Goal: Complete application form

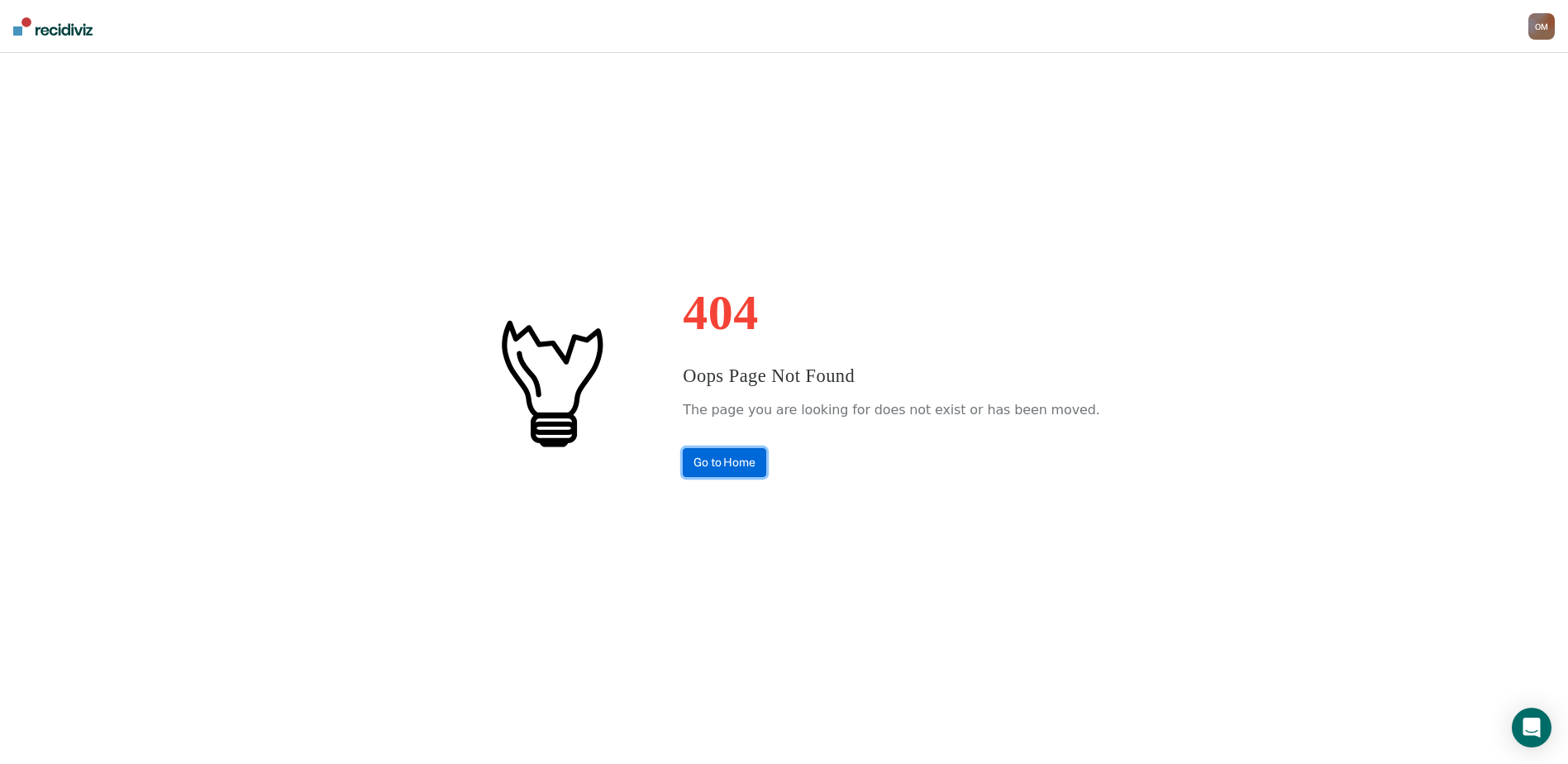
click at [758, 467] on link "Go to Home" at bounding box center [724, 462] width 83 height 29
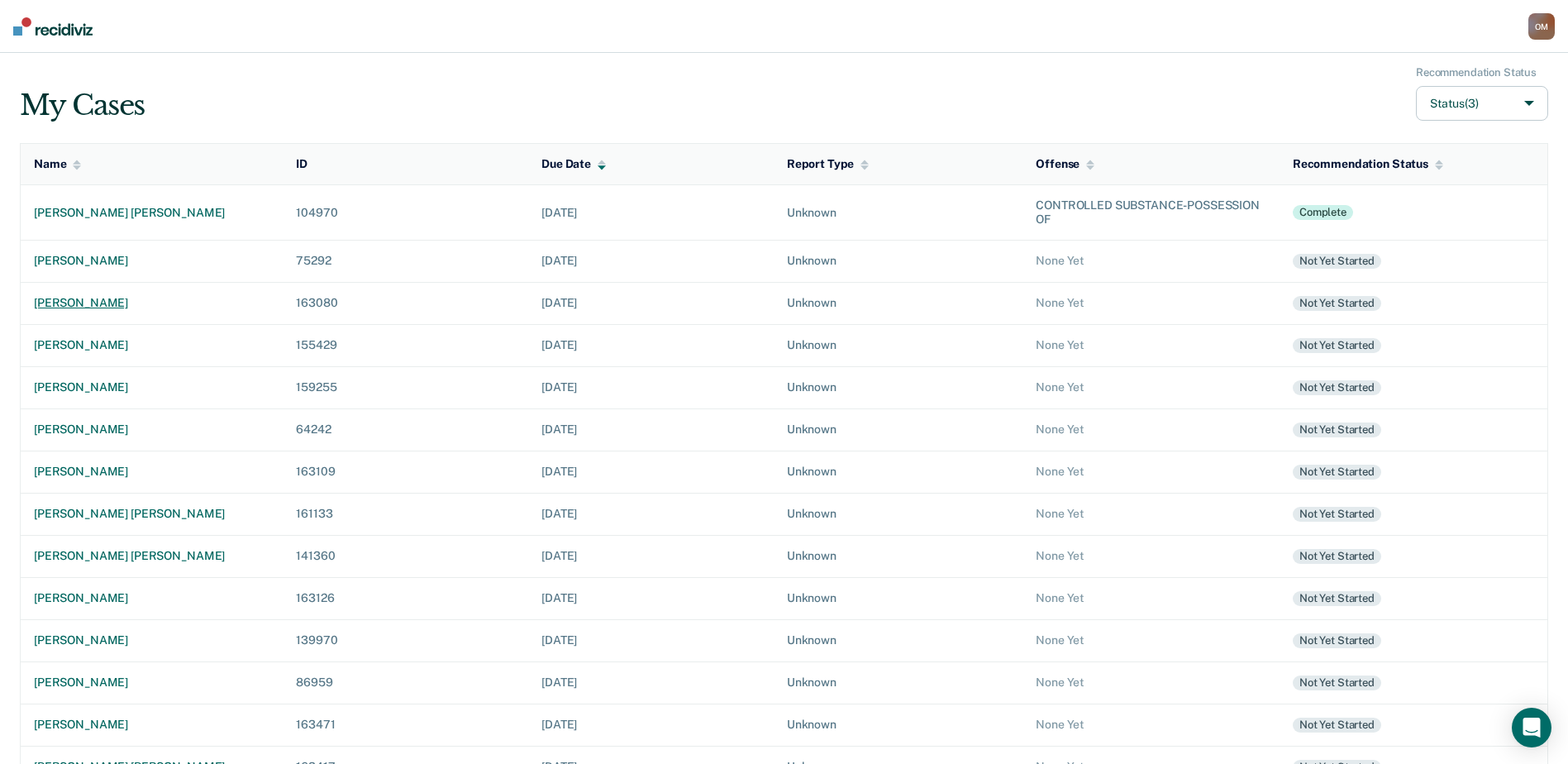
click at [101, 310] on div "[PERSON_NAME]" at bounding box center [152, 303] width 236 height 14
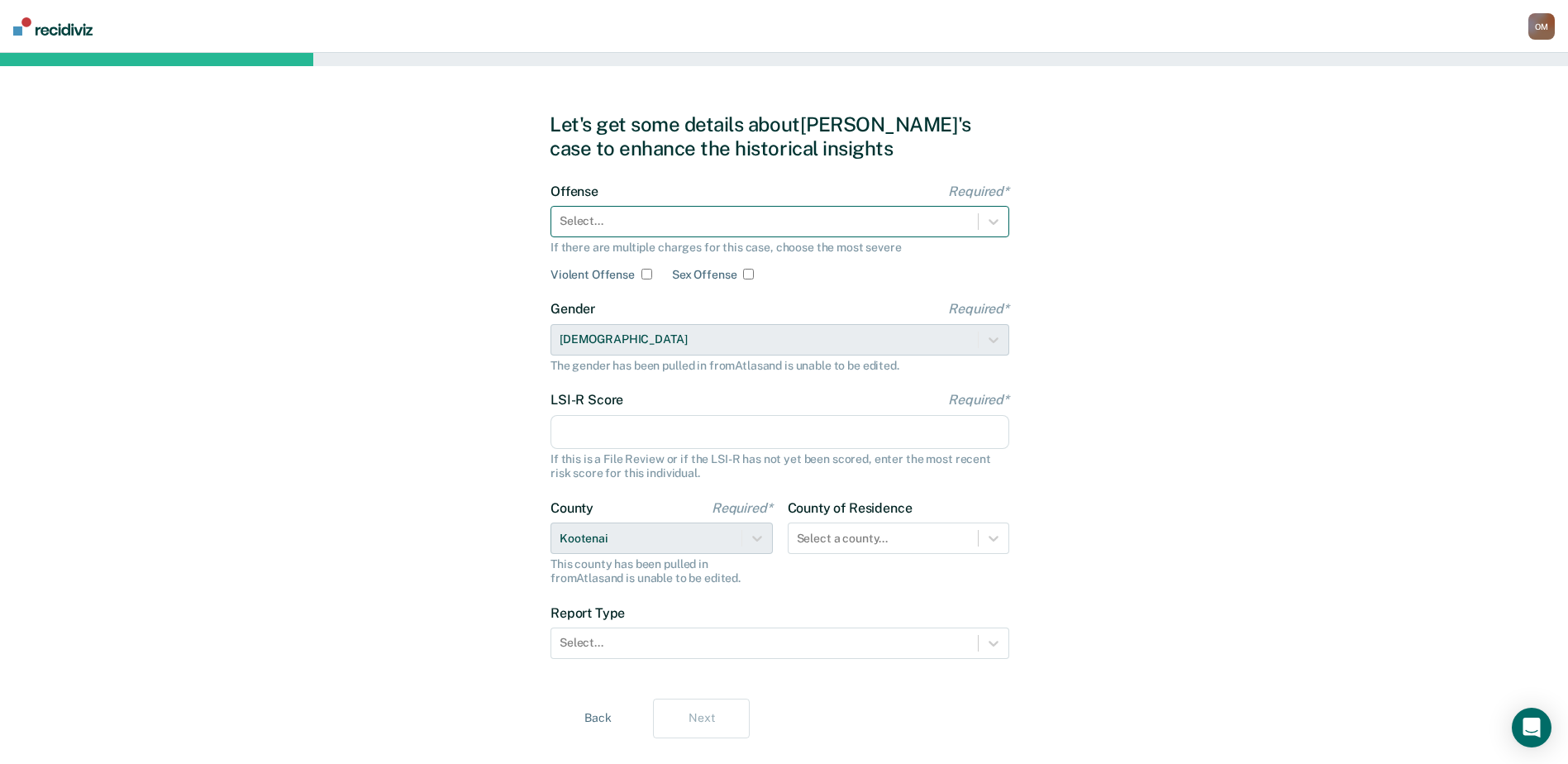
click at [633, 228] on div at bounding box center [764, 221] width 410 height 17
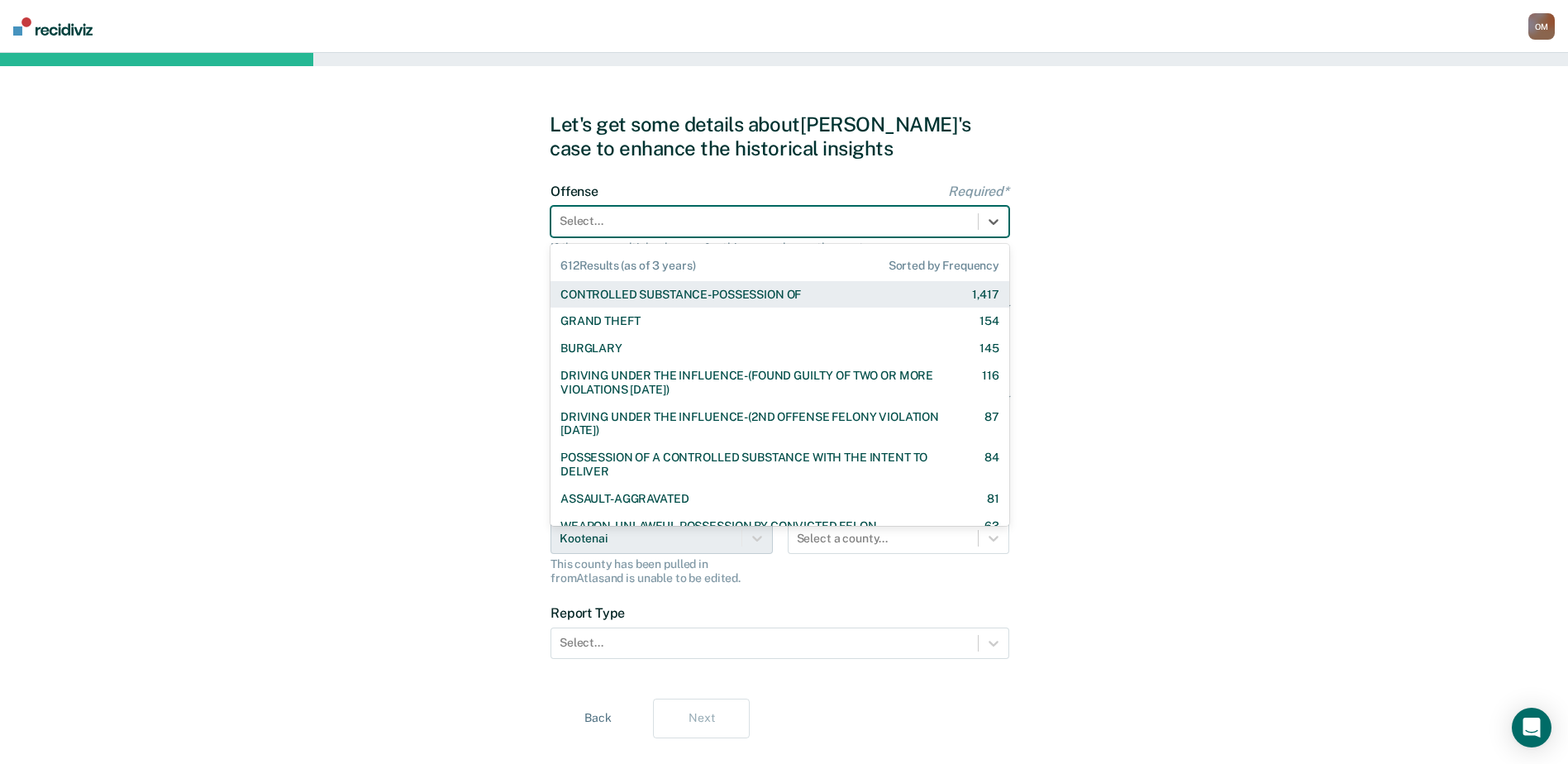
click at [645, 295] on div "CONTROLLED SUBSTANCE-POSSESSION OF" at bounding box center [680, 295] width 240 height 14
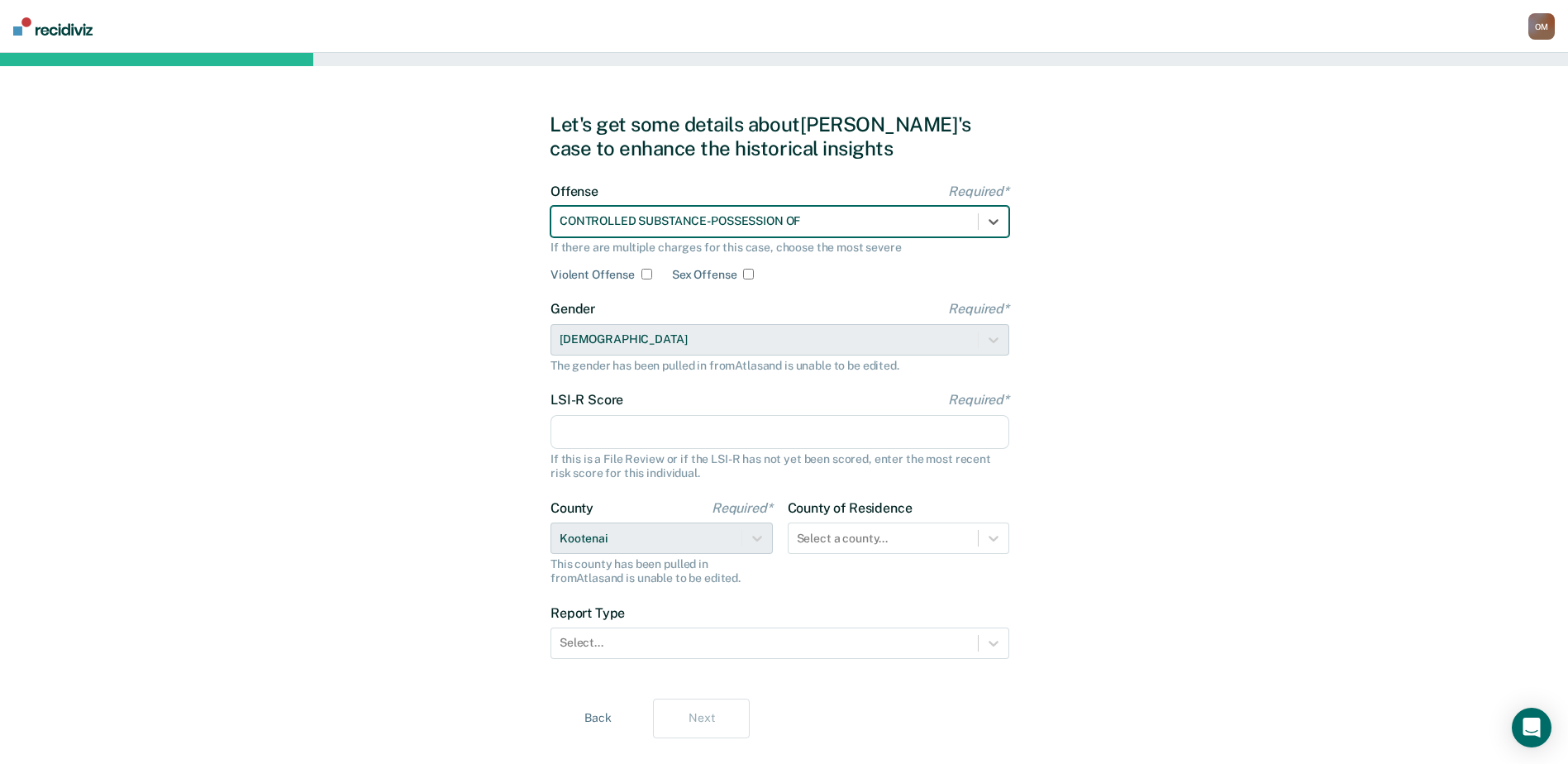
click at [626, 425] on input "LSI-R Score Required*" at bounding box center [780, 433] width 459 height 35
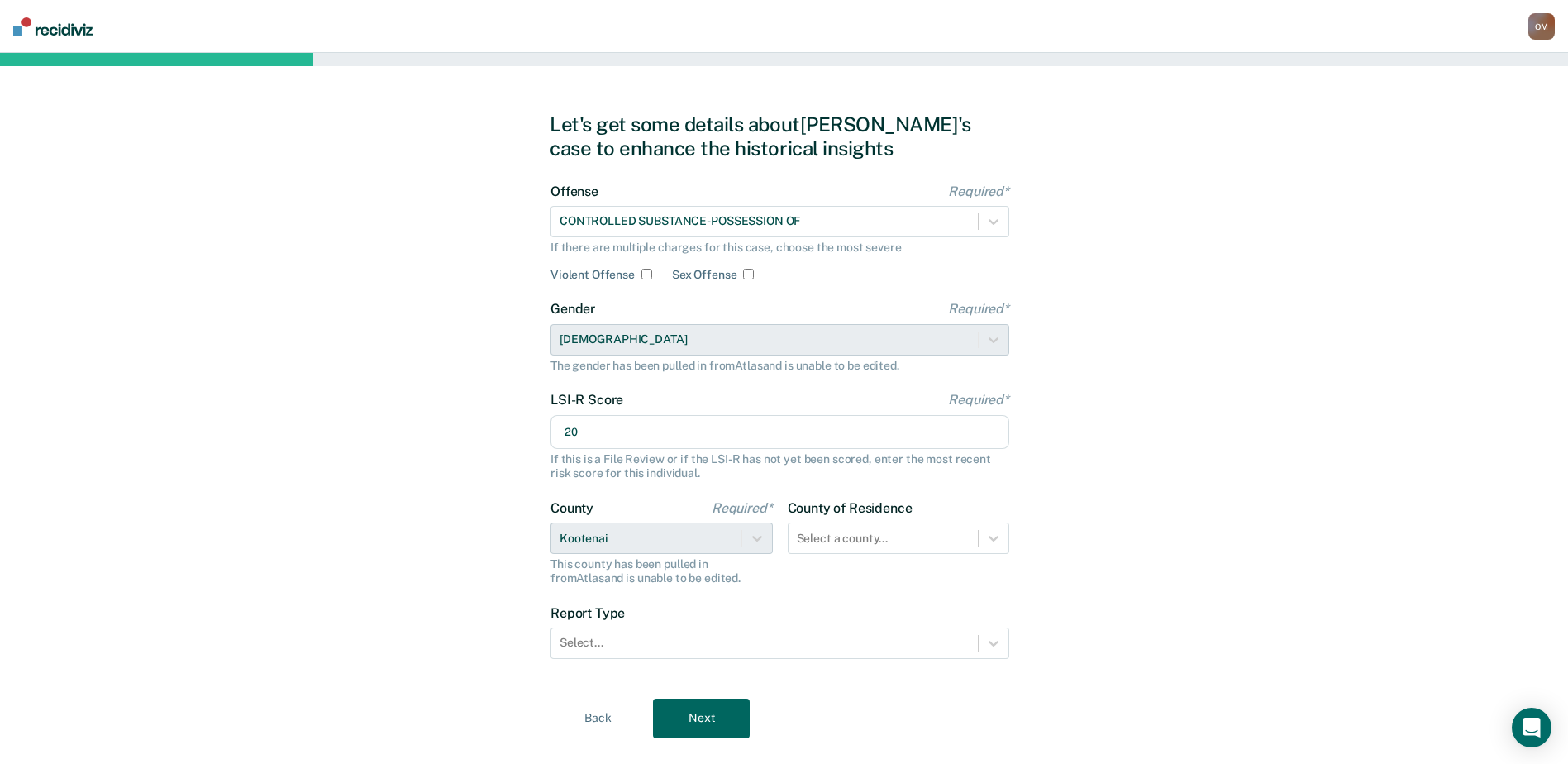
type input "20"
click at [456, 335] on div "Let's get some details about [PERSON_NAME]'s case to enhance the historical ins…" at bounding box center [784, 425] width 1568 height 745
click at [794, 564] on div "County of Residence Select a county..." at bounding box center [898, 543] width 222 height 85
click at [687, 638] on div at bounding box center [764, 643] width 410 height 17
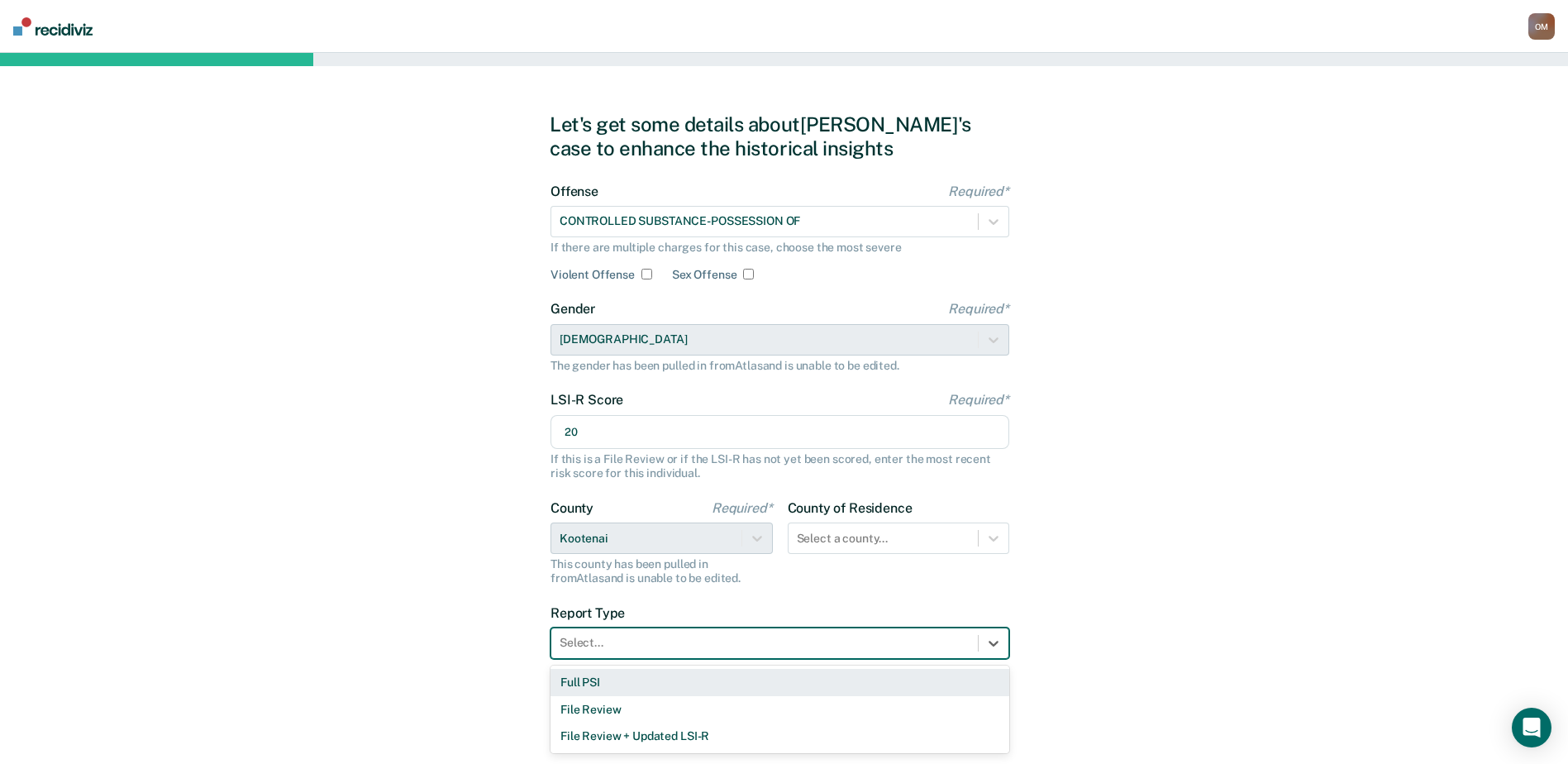
click at [663, 688] on div "Full PSI" at bounding box center [780, 682] width 459 height 27
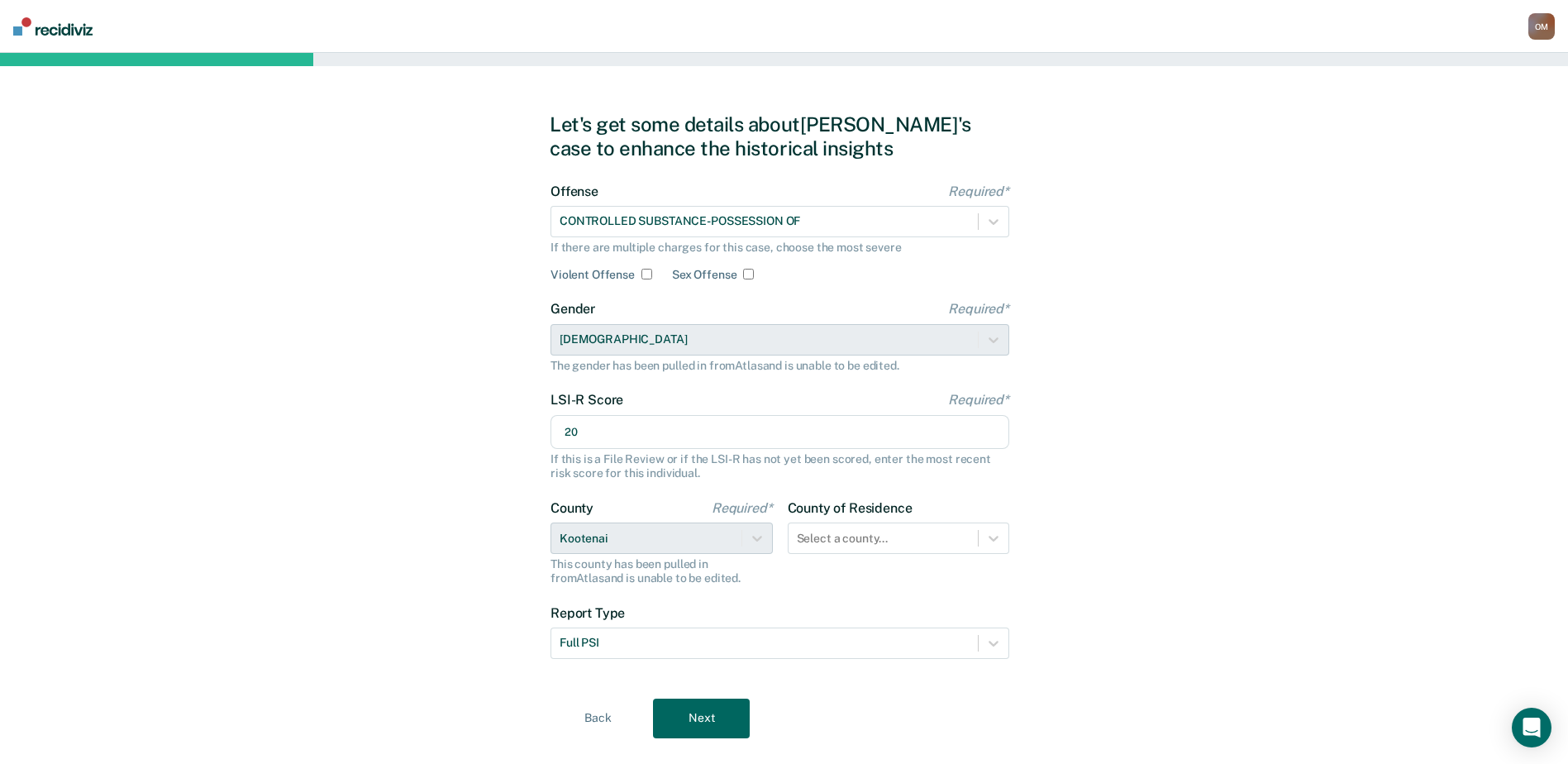
click at [703, 718] on button "Next" at bounding box center [702, 718] width 97 height 40
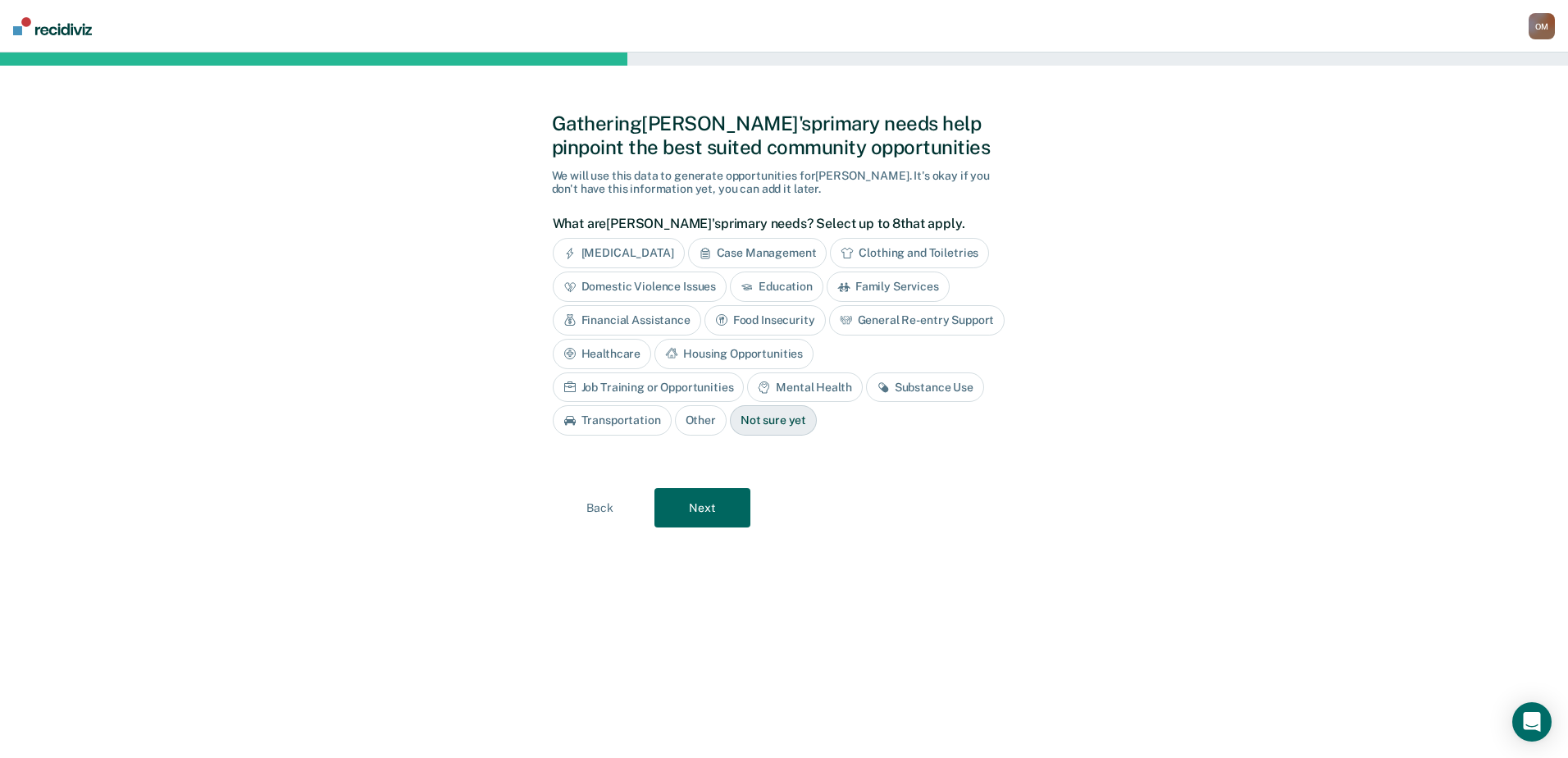
click at [683, 500] on button "Next" at bounding box center [703, 508] width 96 height 40
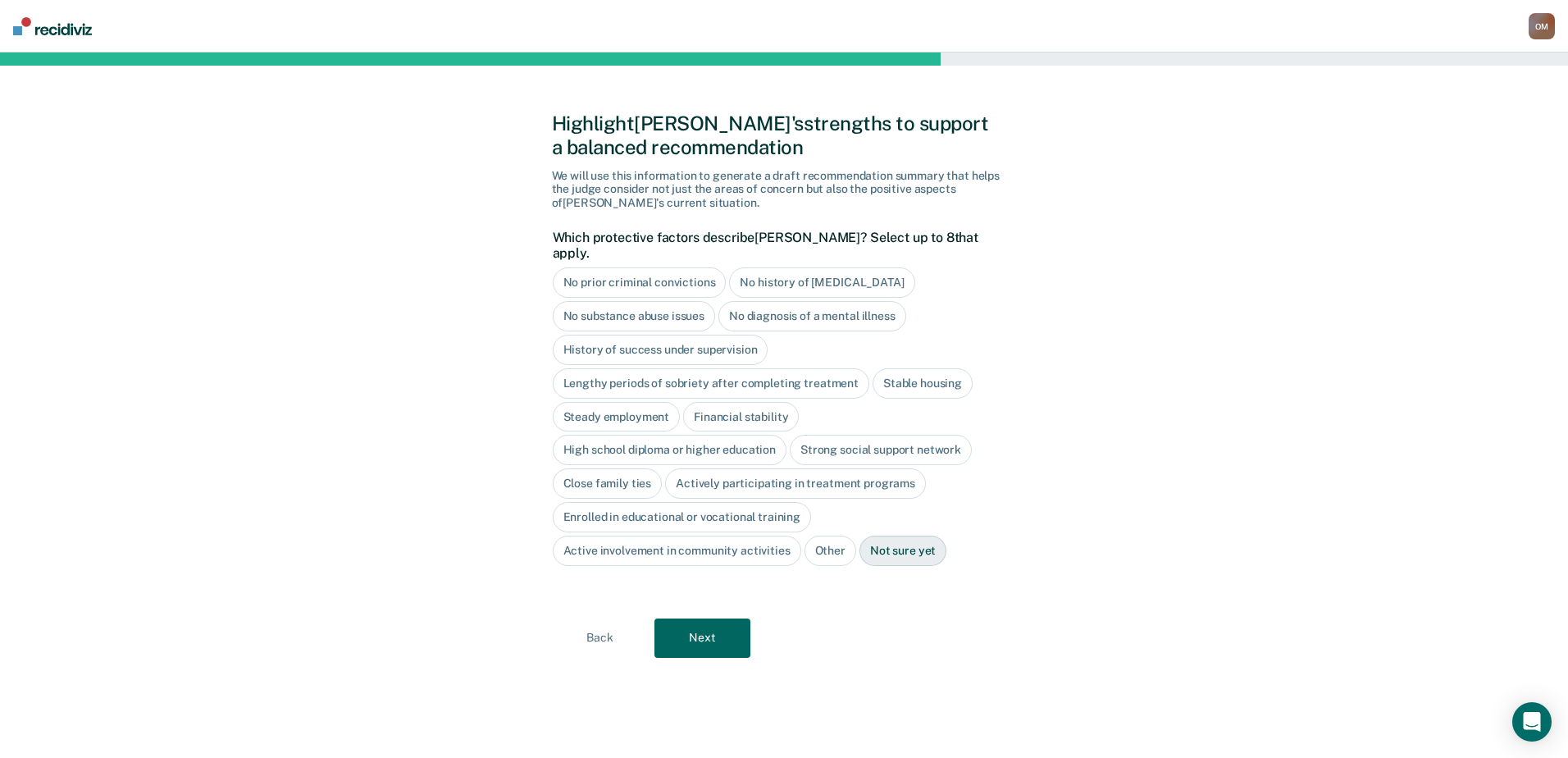
click at [701, 619] on button "Next" at bounding box center [703, 638] width 96 height 40
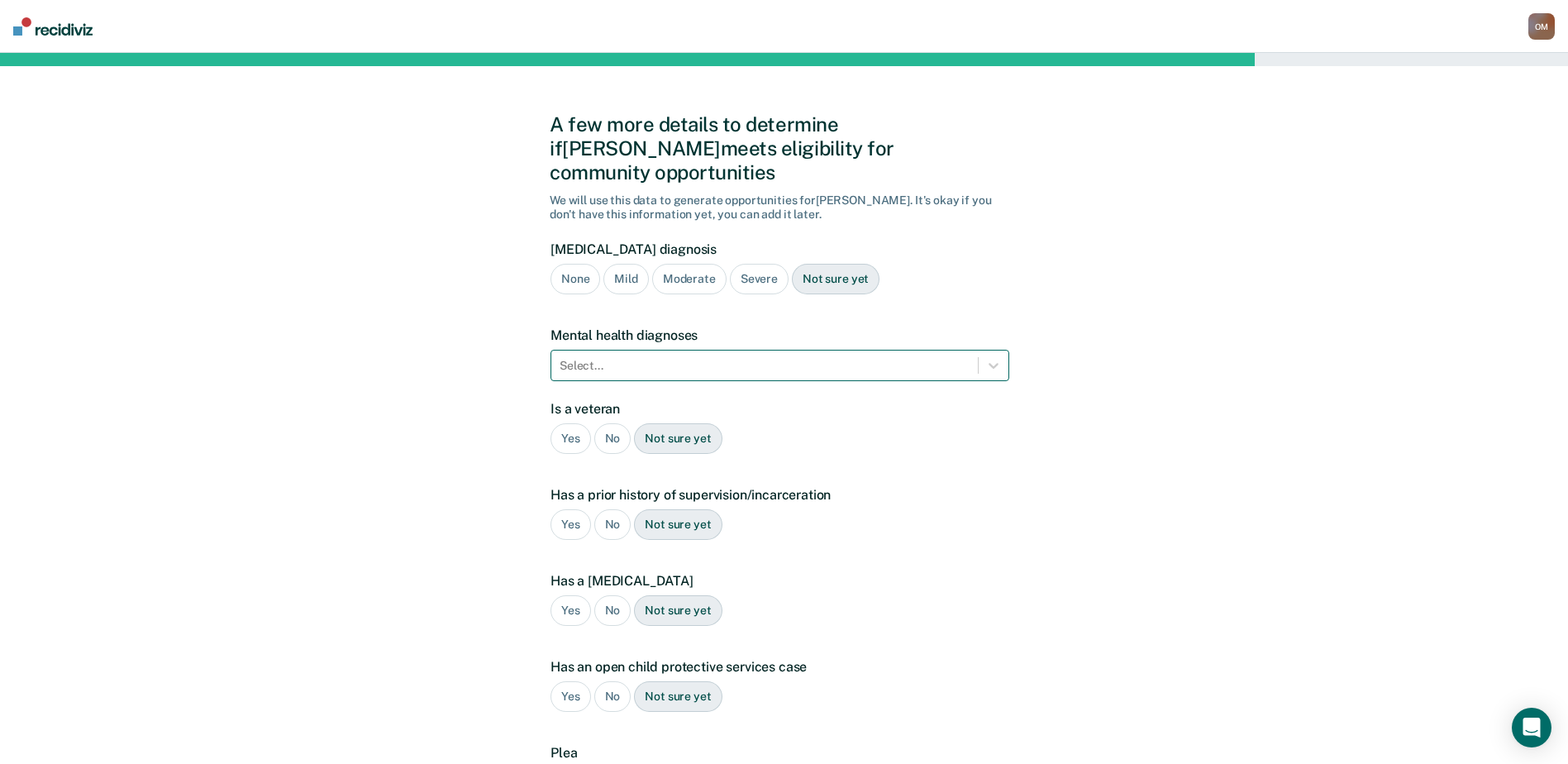
click at [697, 357] on div at bounding box center [764, 366] width 410 height 17
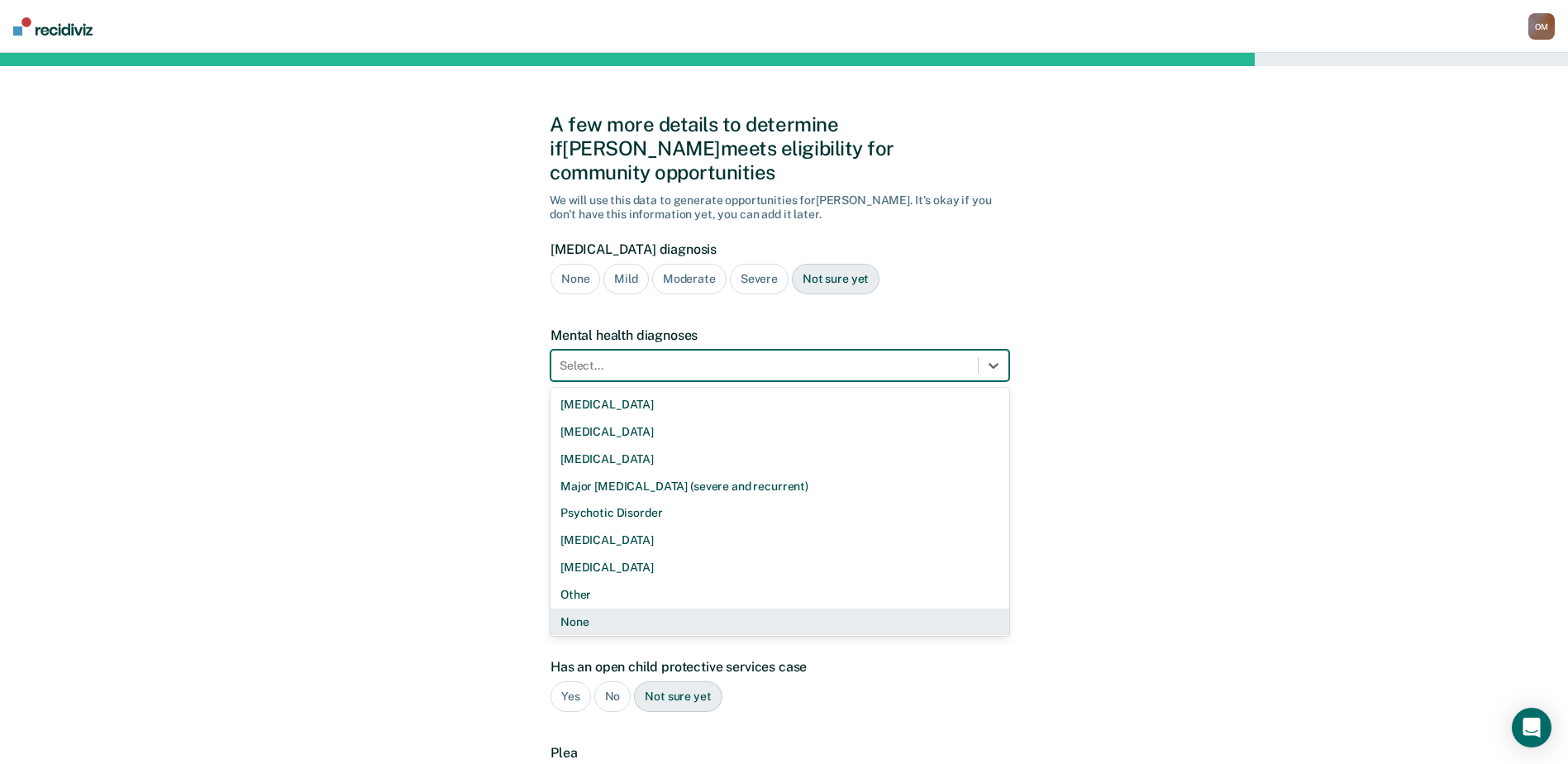
click at [611, 609] on div "None" at bounding box center [780, 622] width 459 height 27
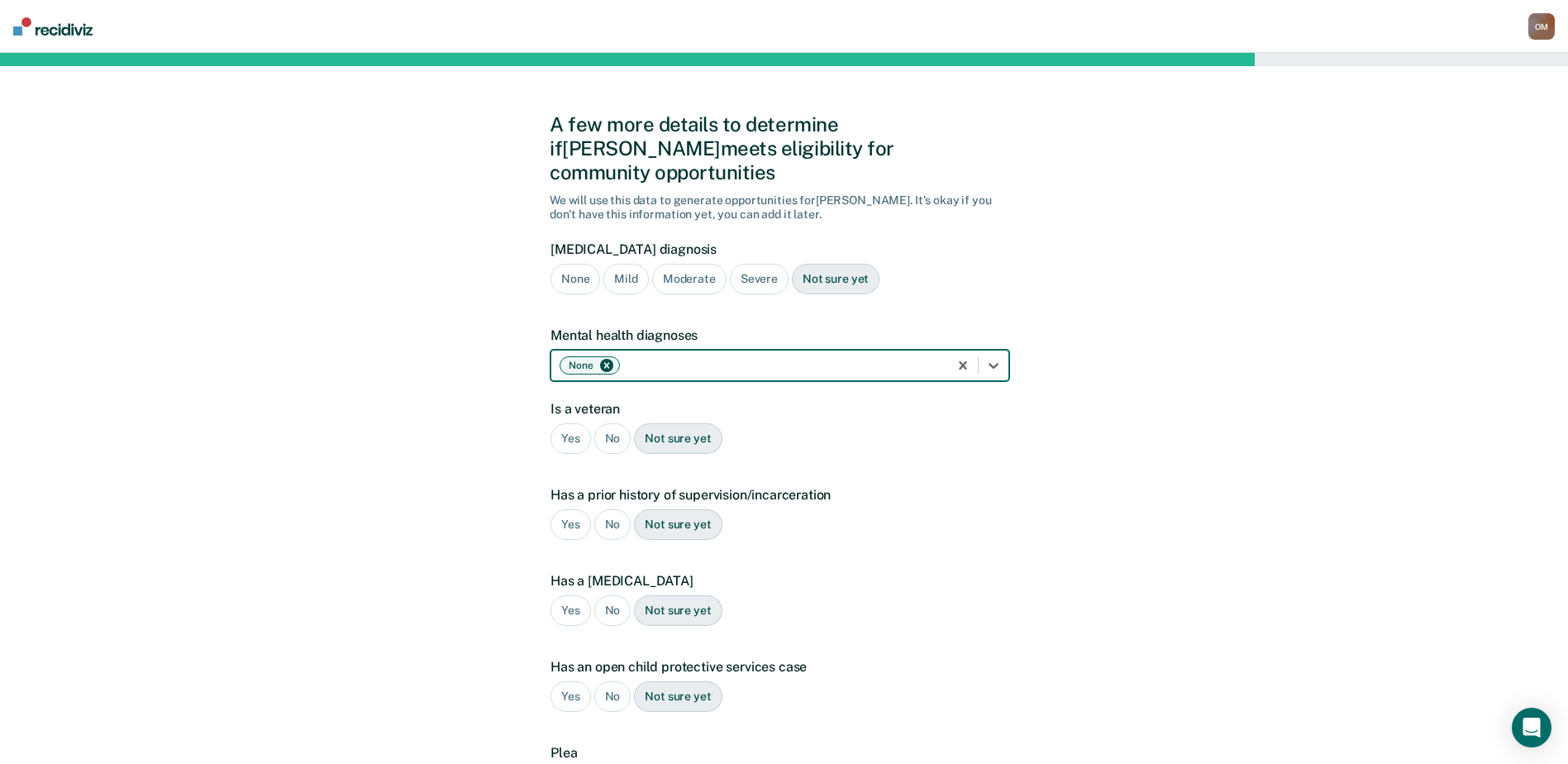
click at [622, 423] on div "No" at bounding box center [612, 438] width 37 height 30
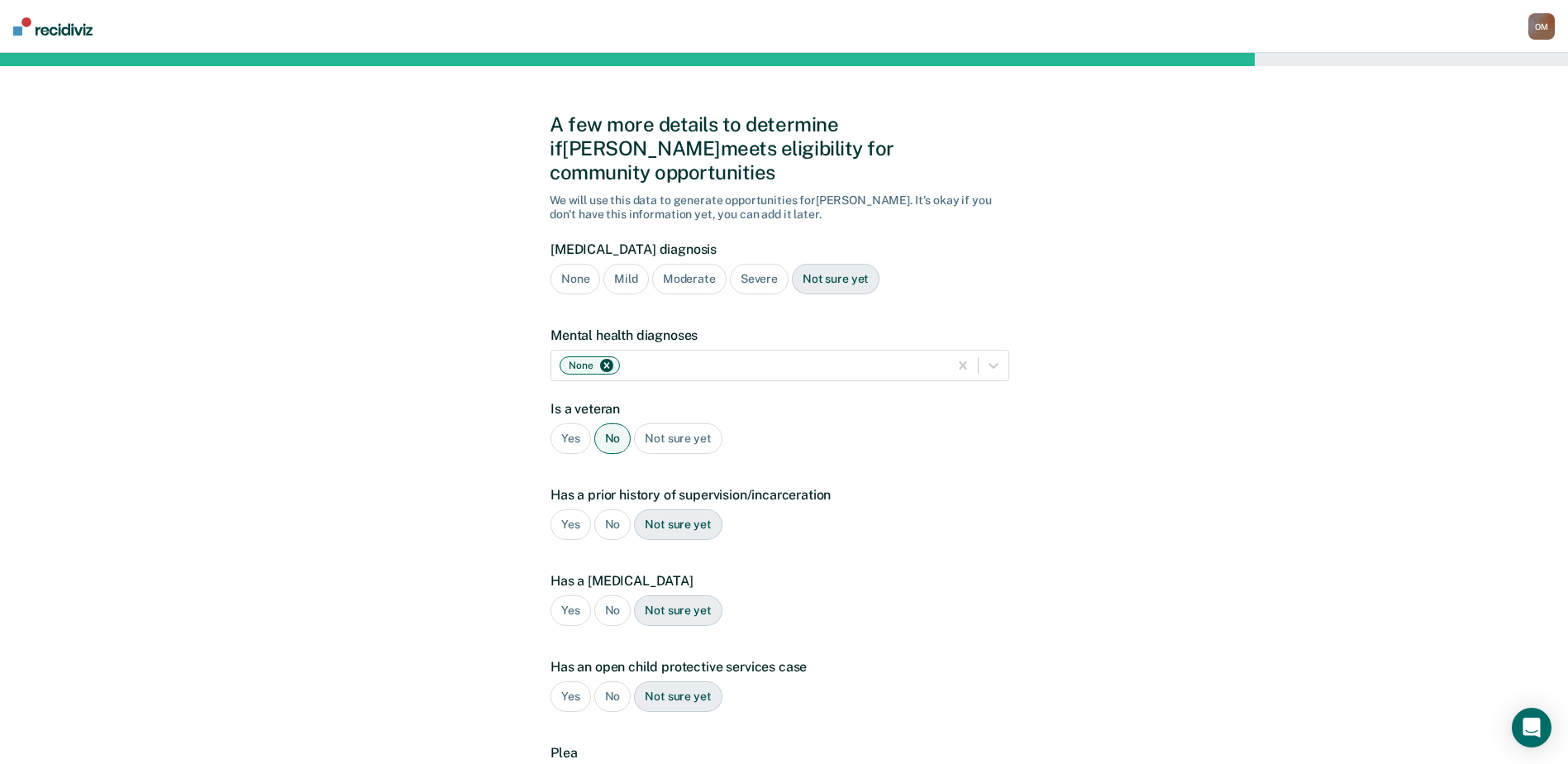
click at [604, 509] on div "No" at bounding box center [612, 524] width 37 height 30
click at [610, 595] on div "No" at bounding box center [612, 610] width 37 height 30
click at [623, 681] on div "No" at bounding box center [612, 695] width 37 height 30
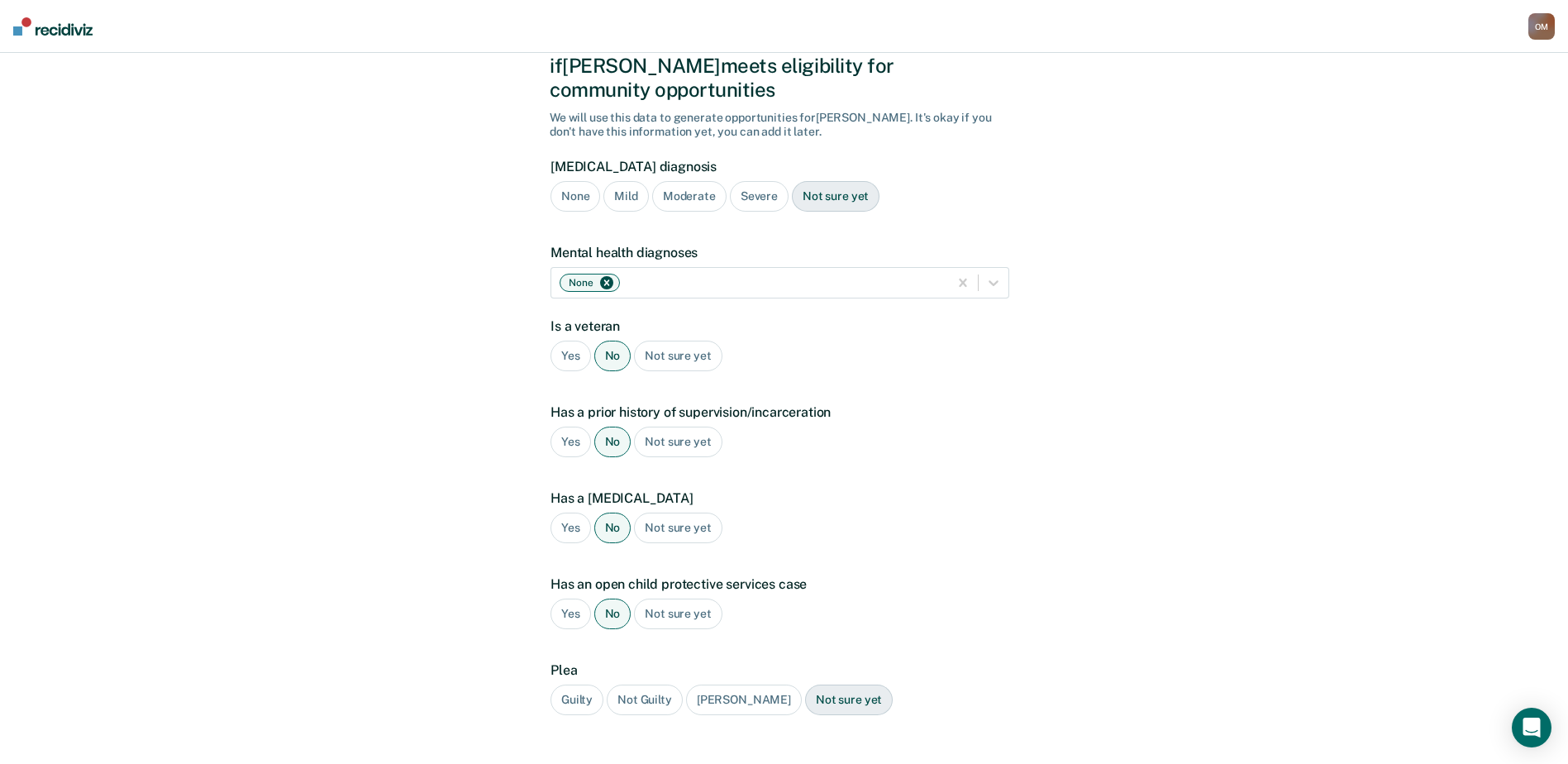
click at [569, 684] on div "Guilty" at bounding box center [577, 699] width 53 height 30
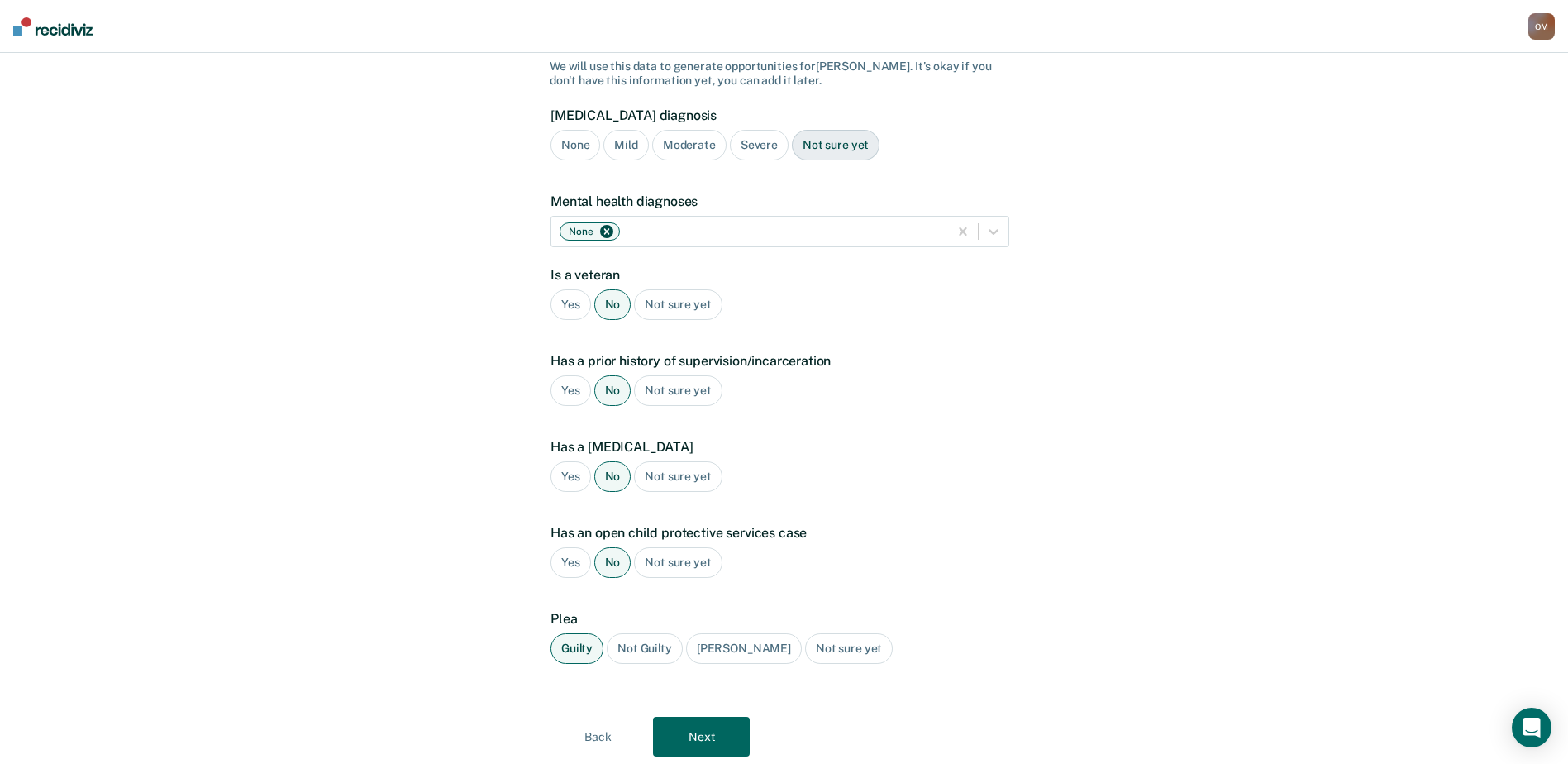
scroll to position [162, 0]
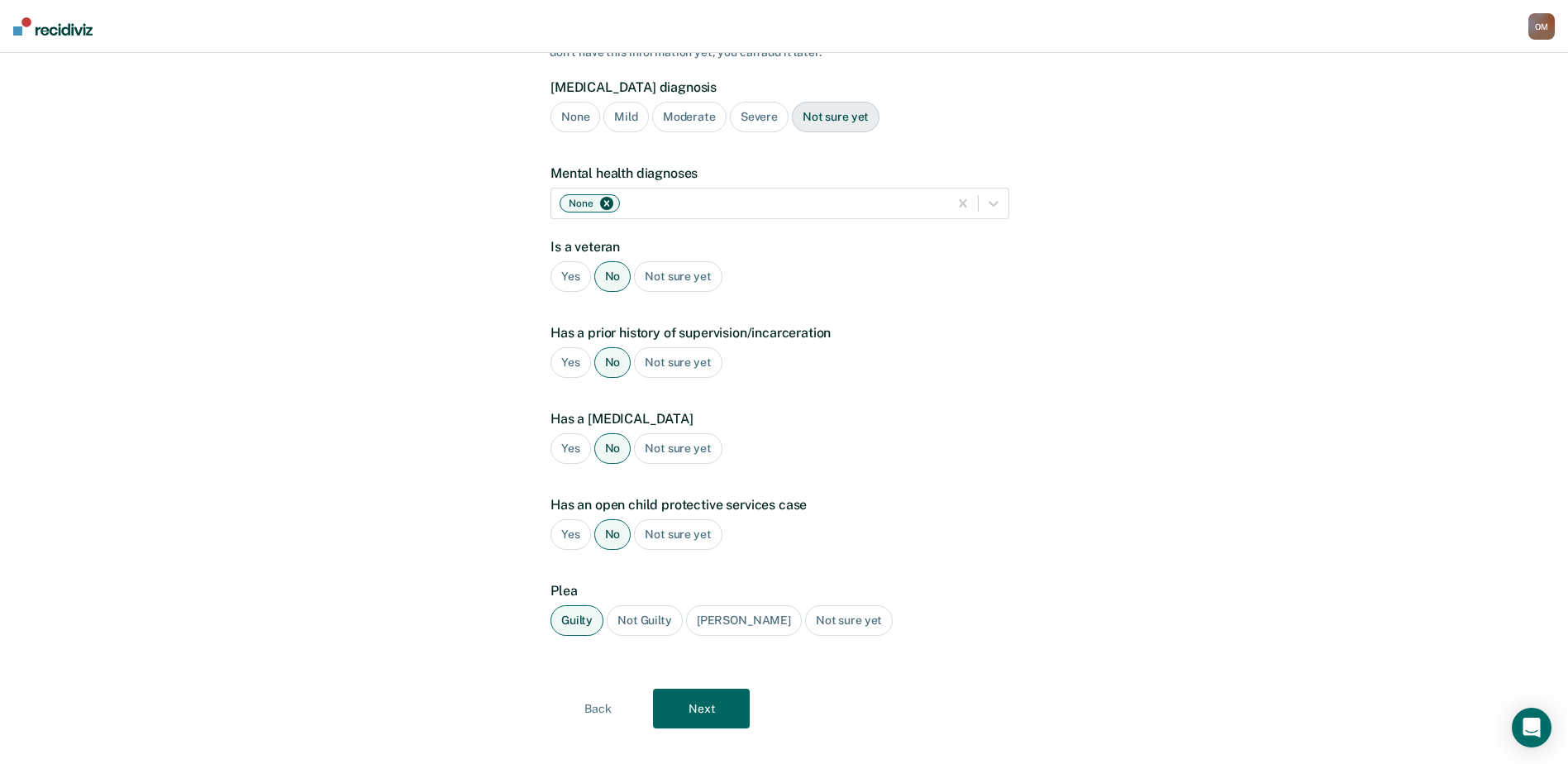
click at [682, 689] on button "Next" at bounding box center [702, 708] width 97 height 40
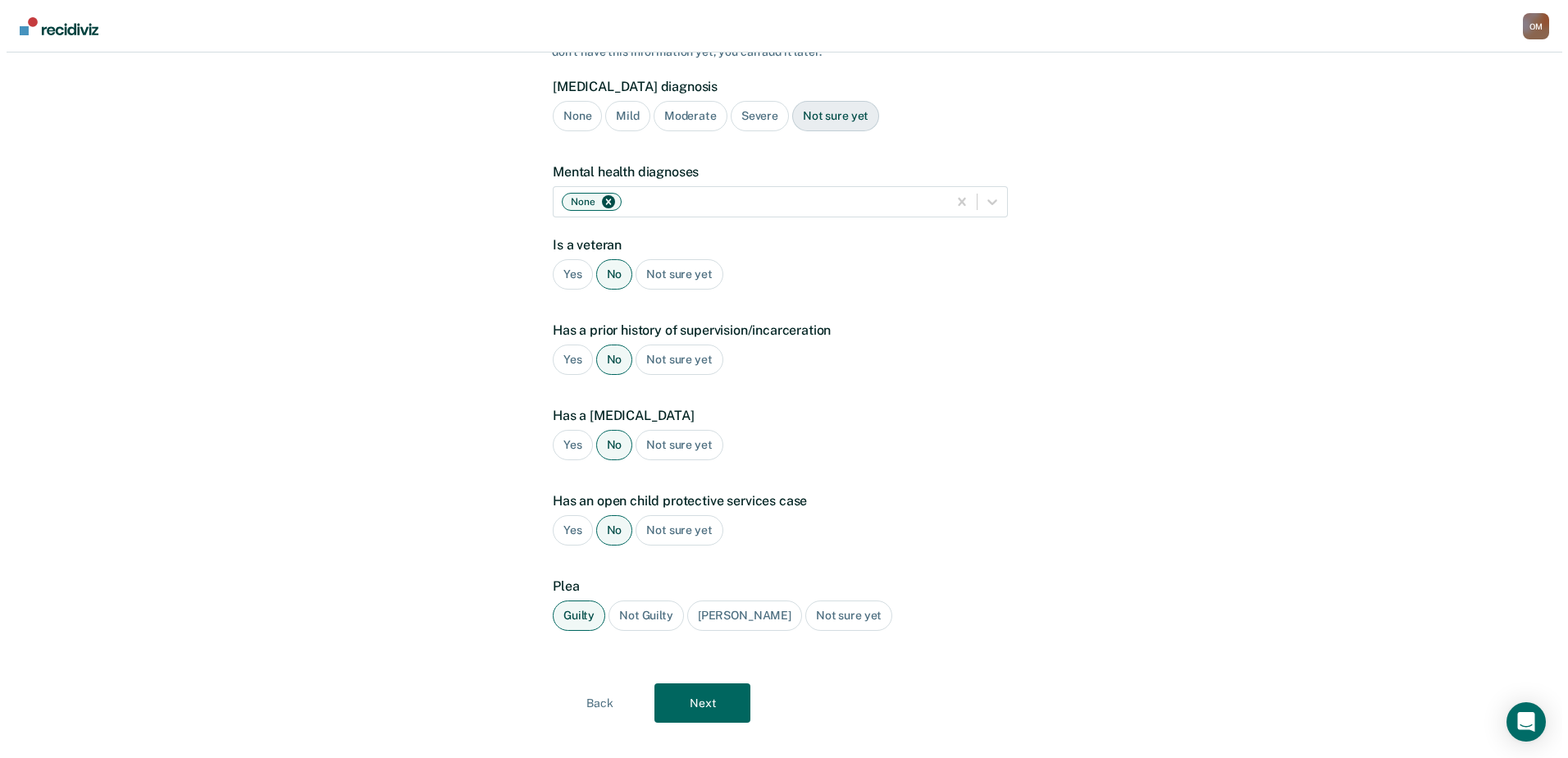
scroll to position [0, 0]
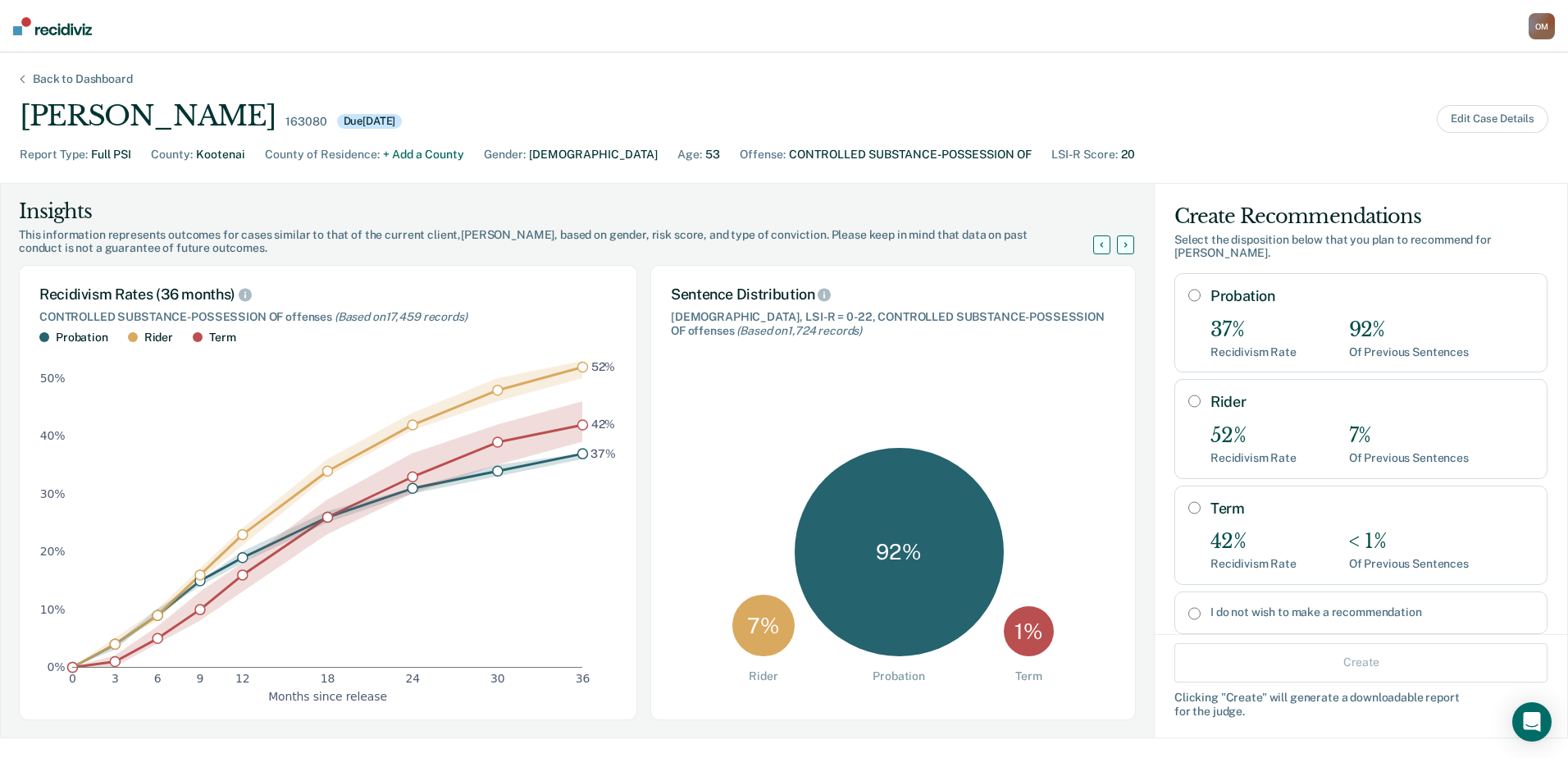
click at [1188, 296] on input "Probation" at bounding box center [1194, 295] width 12 height 13
radio input "true"
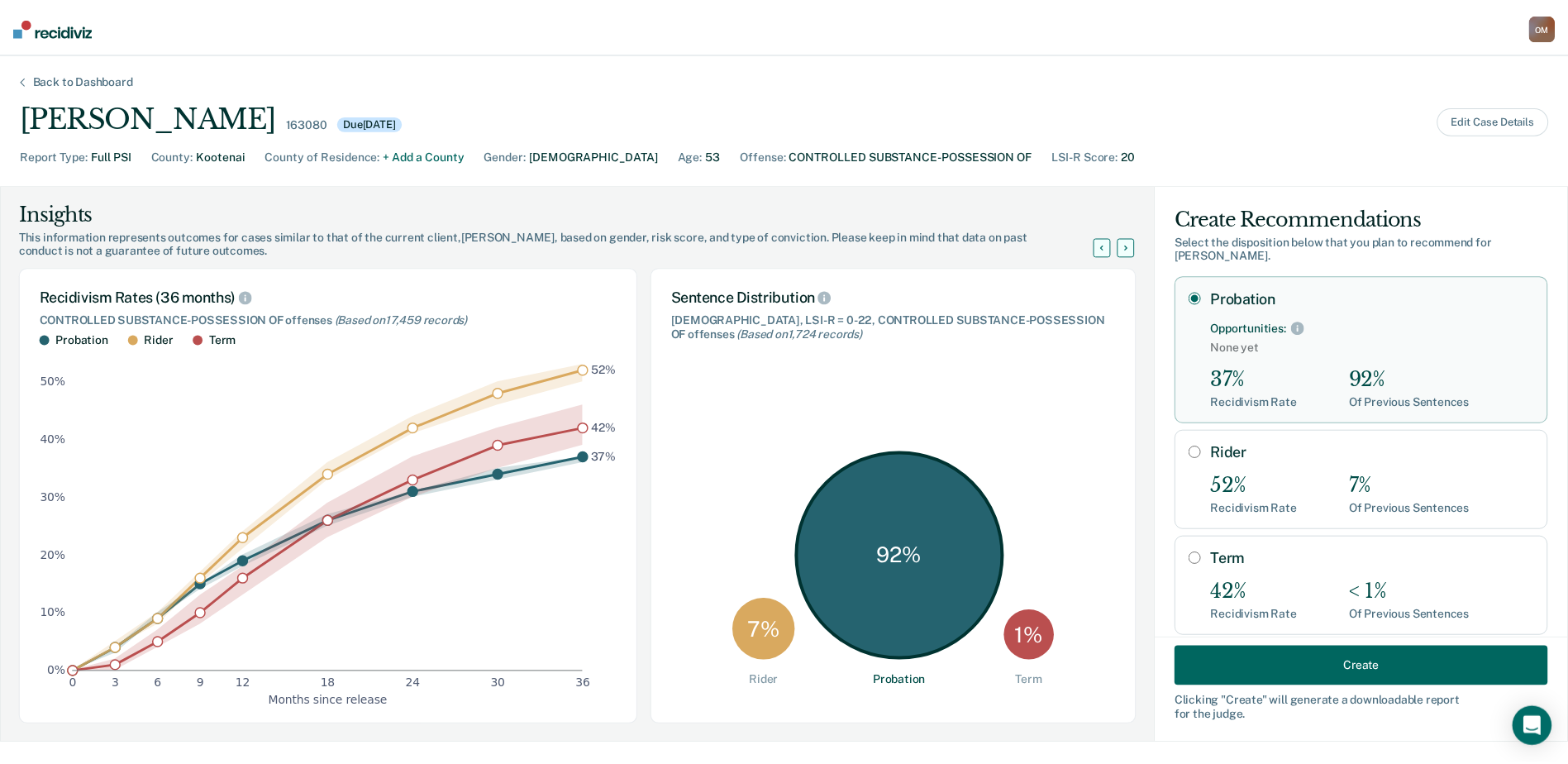
scroll to position [82, 0]
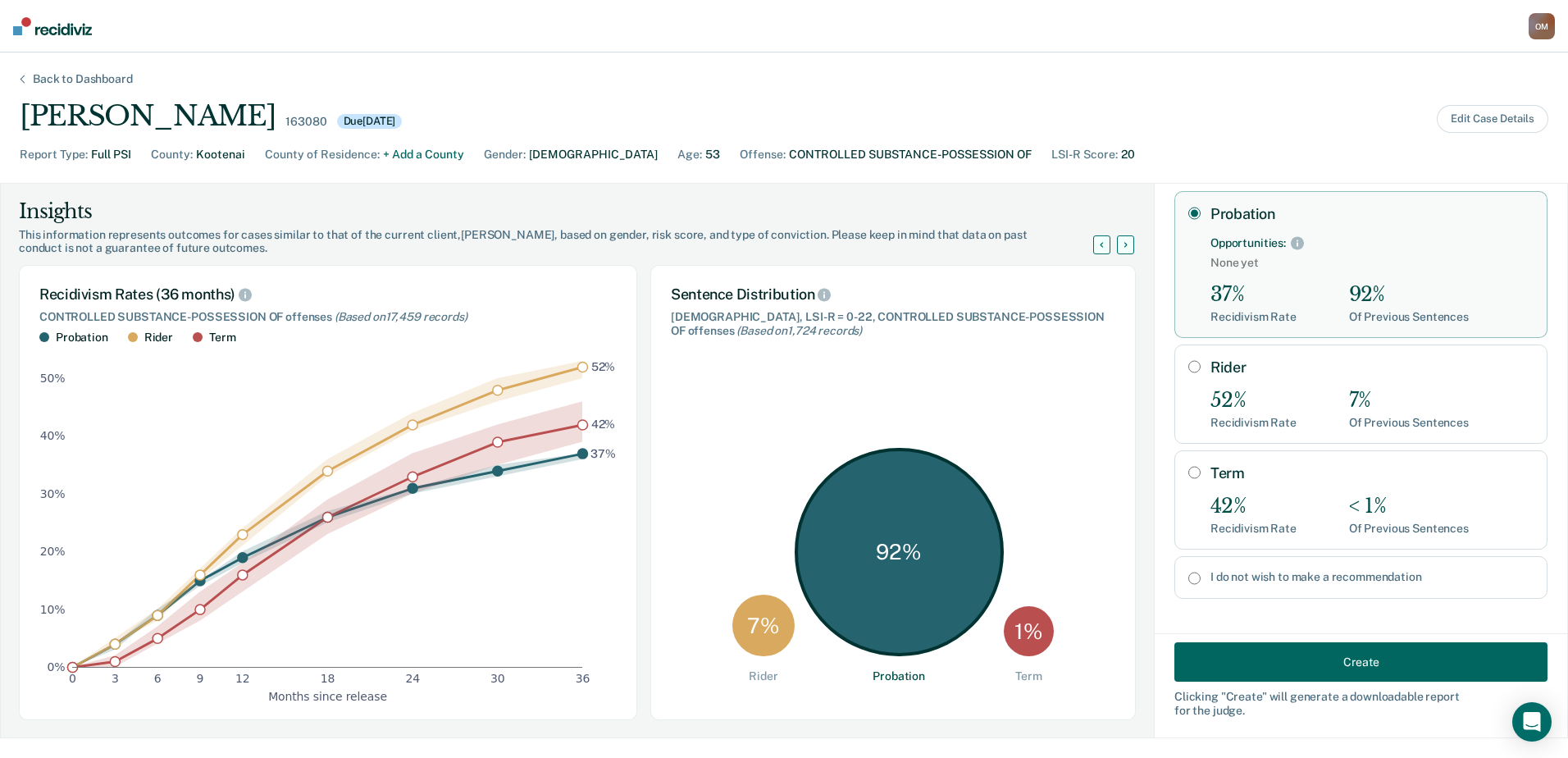
click at [1311, 669] on button "Create" at bounding box center [1361, 662] width 373 height 40
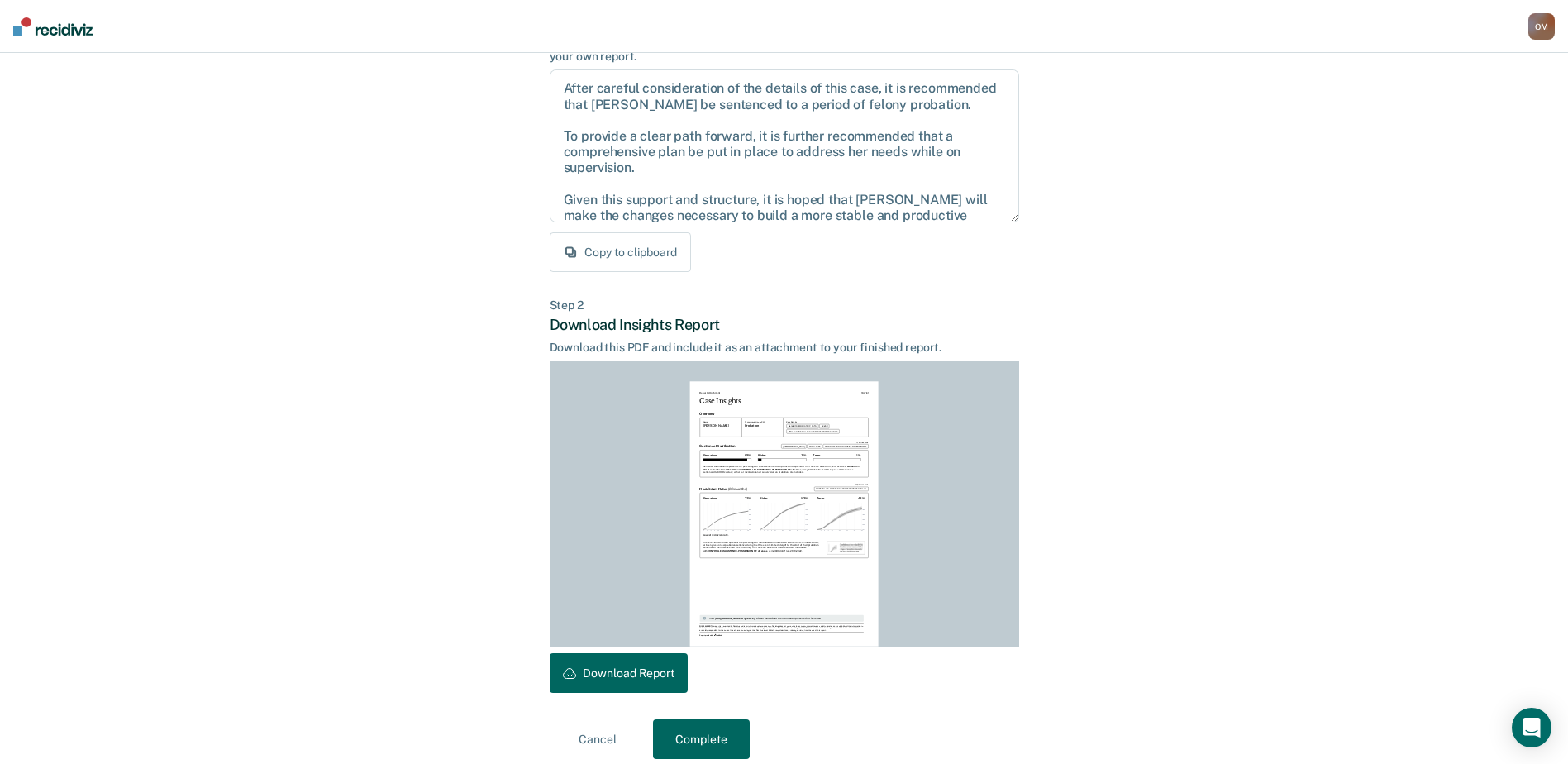
scroll to position [179, 0]
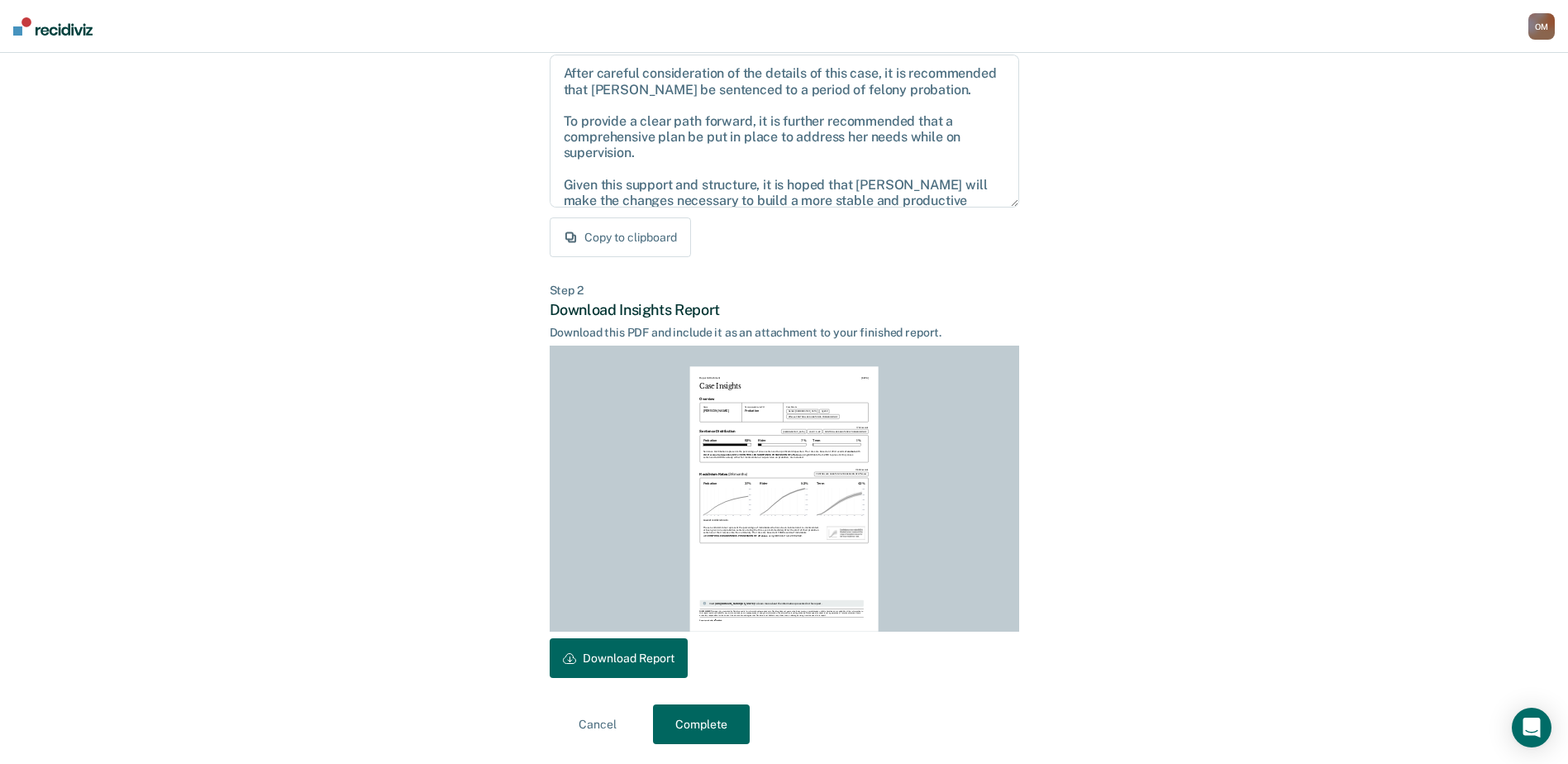
click at [639, 669] on button "Download Report" at bounding box center [618, 658] width 138 height 40
click at [678, 722] on button "Complete" at bounding box center [702, 724] width 97 height 40
